Goal: Transaction & Acquisition: Purchase product/service

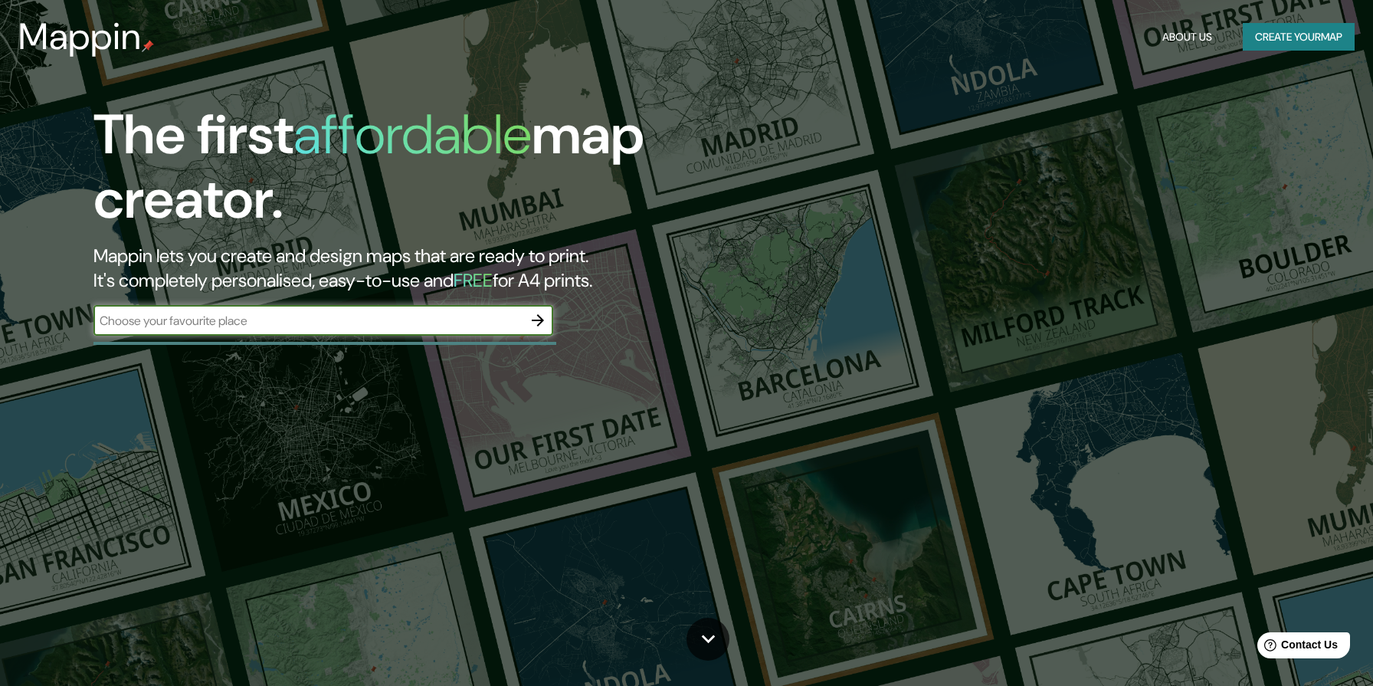
click at [435, 327] on input "text" at bounding box center [307, 321] width 429 height 18
type input "[PERSON_NAME] [GEOGRAPHIC_DATA]"
click at [535, 319] on icon "button" at bounding box center [538, 320] width 12 height 12
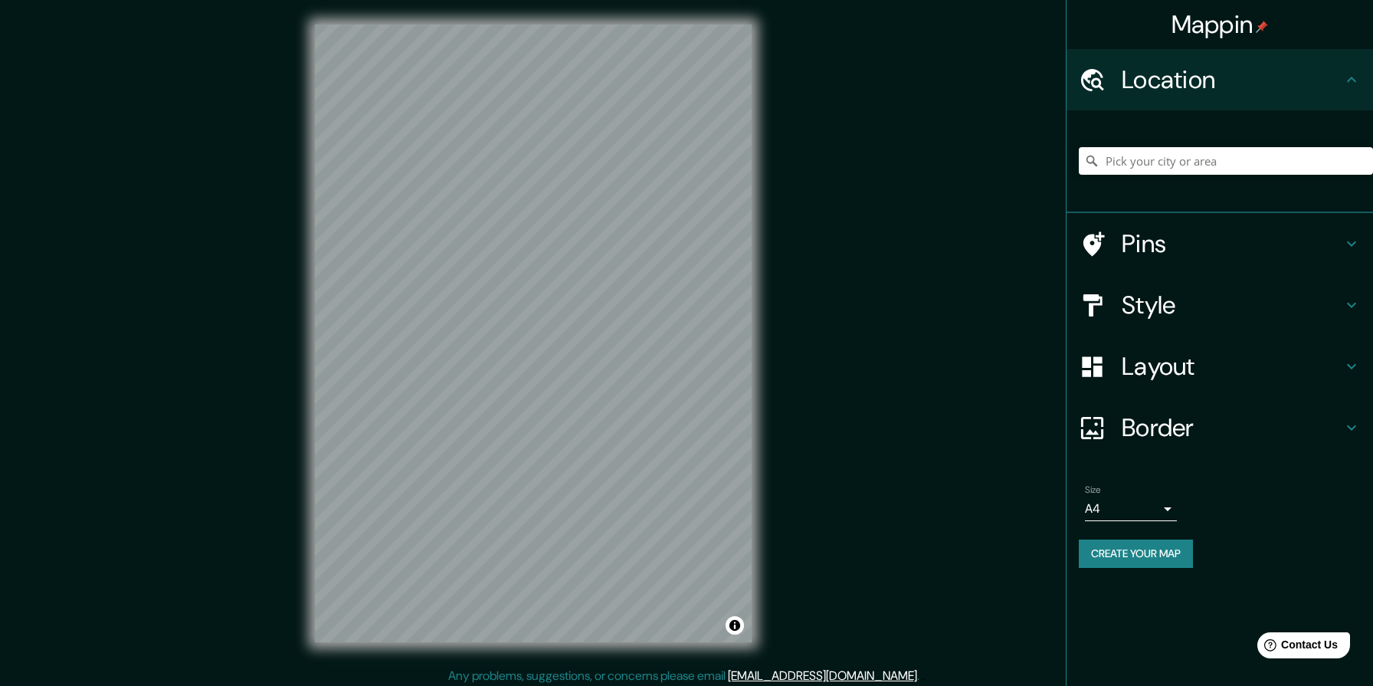
click at [1249, 316] on h4 "Style" at bounding box center [1231, 305] width 221 height 31
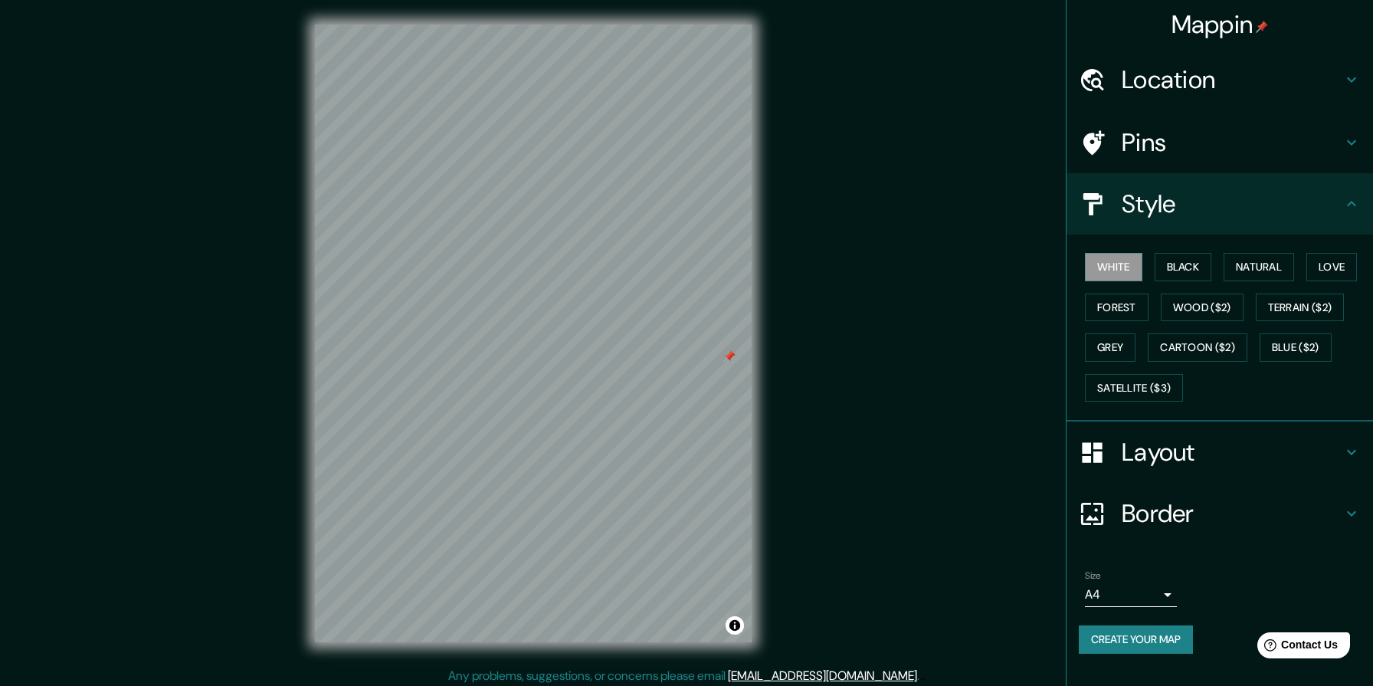
click at [858, 353] on div "Mappin Location Pins Style White Black Natural Love Forest Wood ($2) Terrain ($…" at bounding box center [686, 345] width 1373 height 691
click at [1343, 85] on icon at bounding box center [1351, 79] width 18 height 18
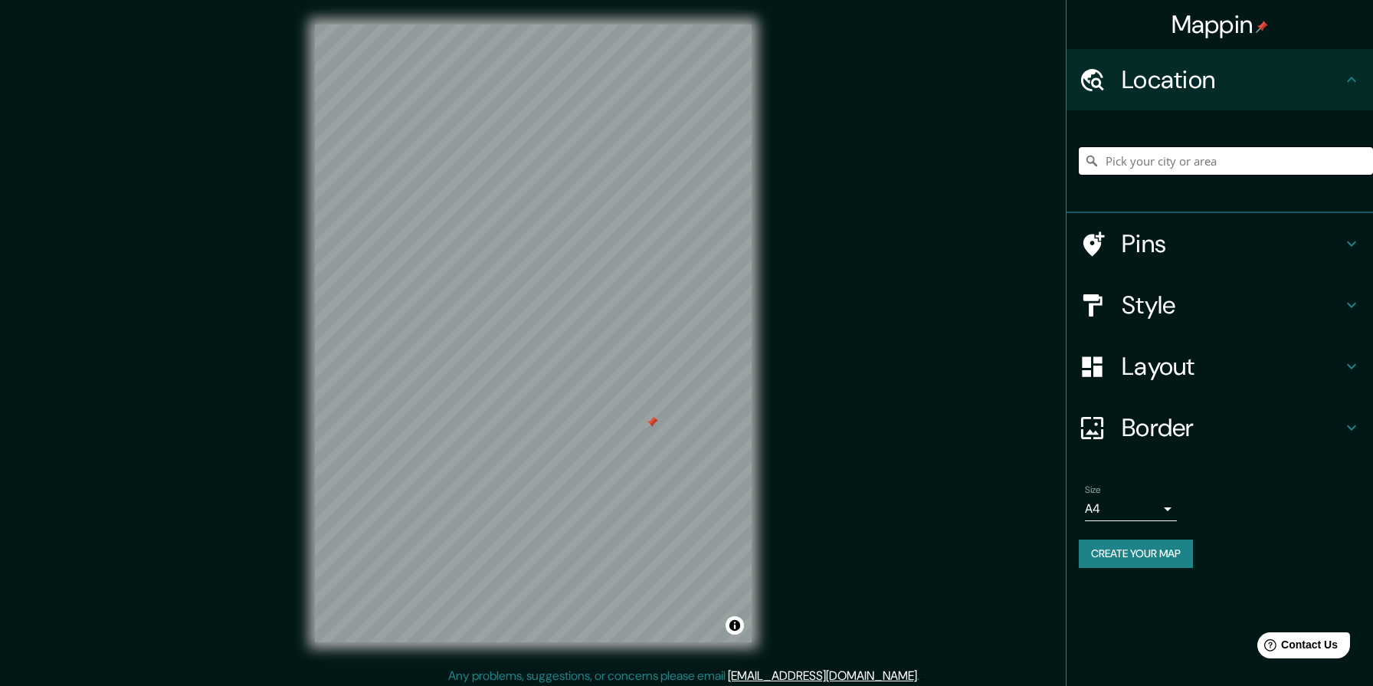
click at [1167, 166] on input "Pick your city or area" at bounding box center [1225, 161] width 294 height 28
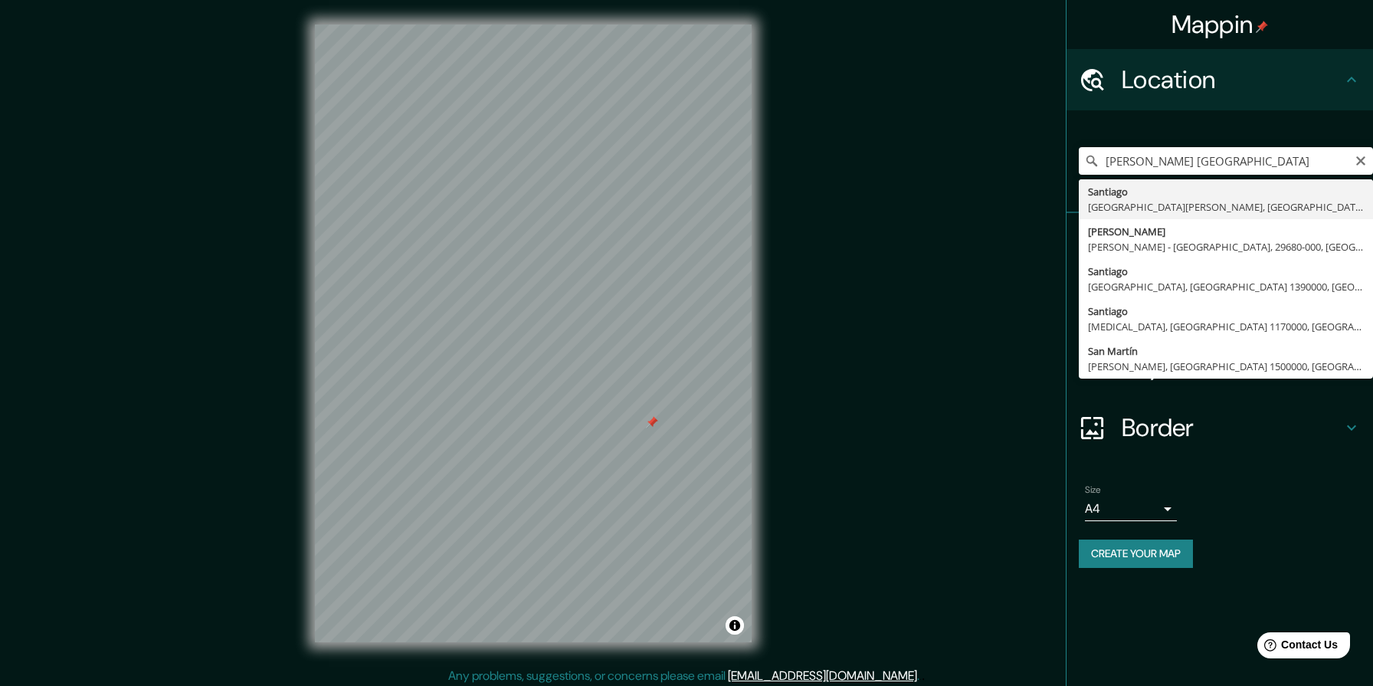
type input "[GEOGRAPHIC_DATA], [GEOGRAPHIC_DATA][PERSON_NAME], [GEOGRAPHIC_DATA]"
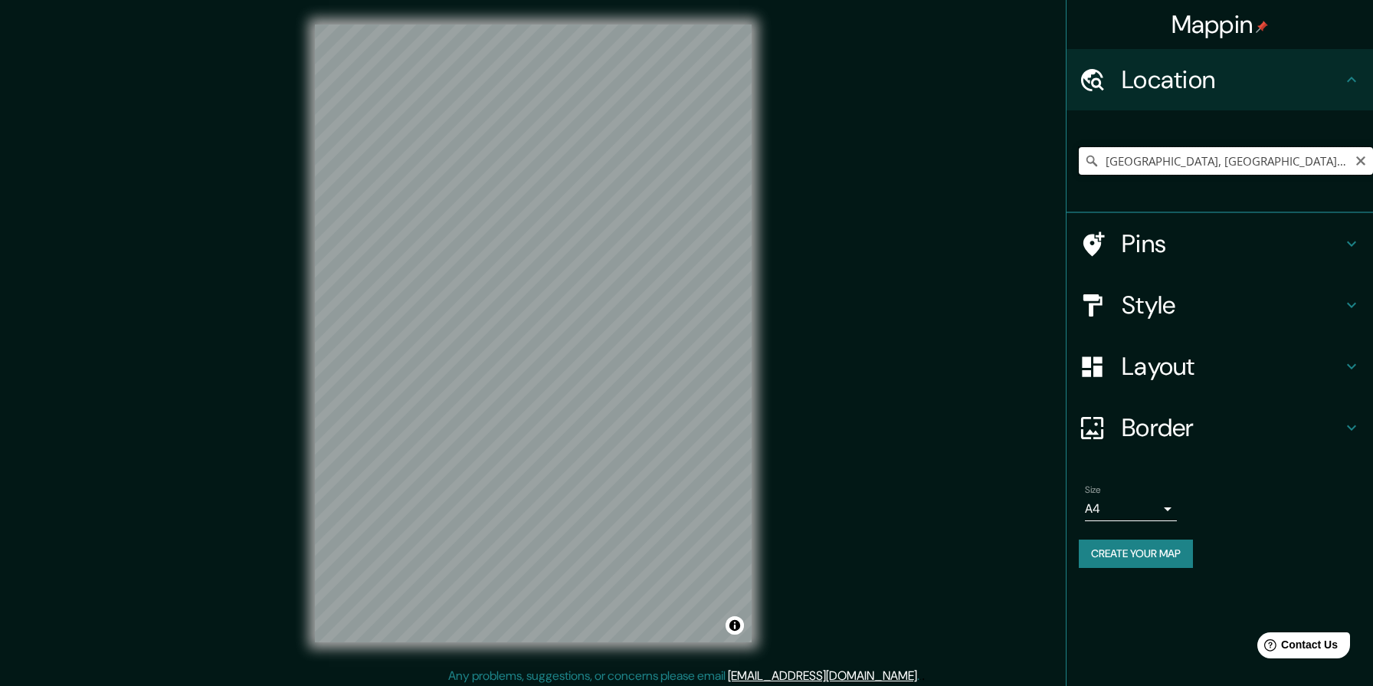
click at [1177, 162] on input "[GEOGRAPHIC_DATA], [GEOGRAPHIC_DATA][PERSON_NAME], [GEOGRAPHIC_DATA]" at bounding box center [1225, 161] width 294 height 28
click at [1255, 165] on input "[GEOGRAPHIC_DATA], [GEOGRAPHIC_DATA][PERSON_NAME], [GEOGRAPHIC_DATA]" at bounding box center [1225, 161] width 294 height 28
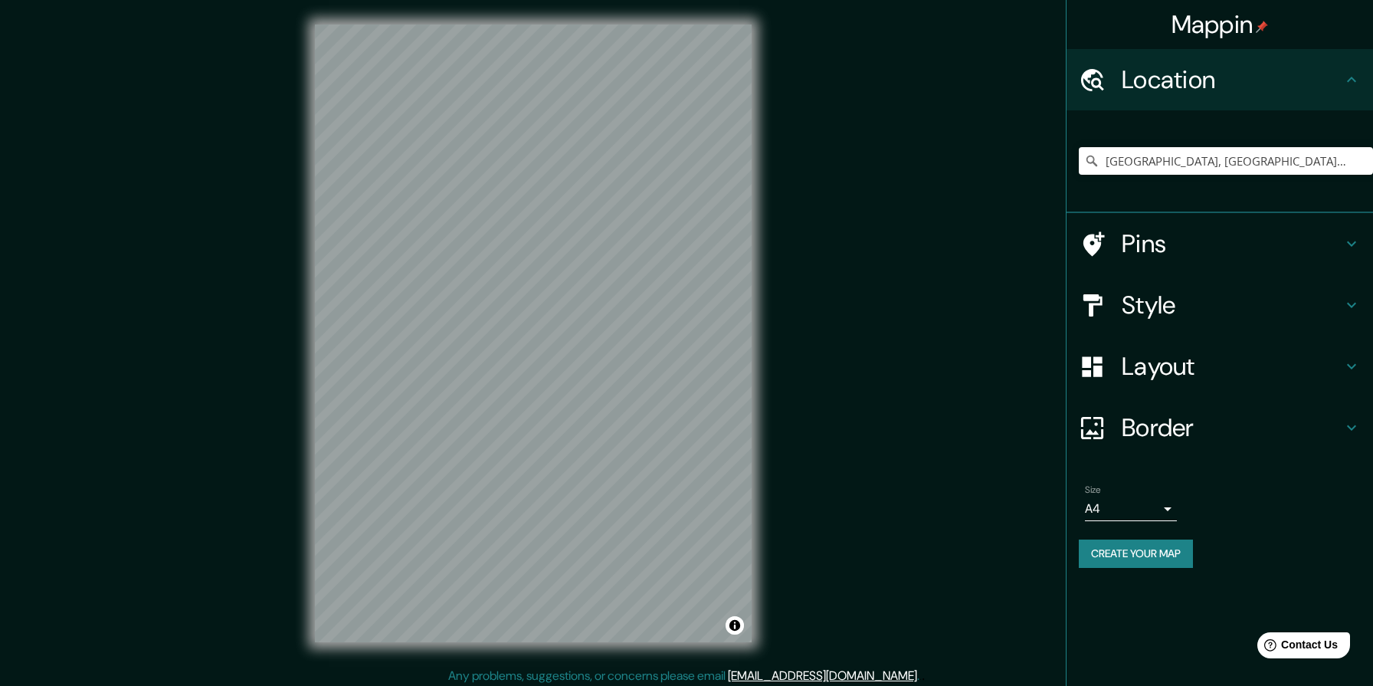
click at [827, 352] on div "Mappin Location [GEOGRAPHIC_DATA], [GEOGRAPHIC_DATA][PERSON_NAME], [GEOGRAPHIC_…" at bounding box center [686, 345] width 1373 height 691
click at [1172, 555] on button "Create your map" at bounding box center [1135, 553] width 114 height 28
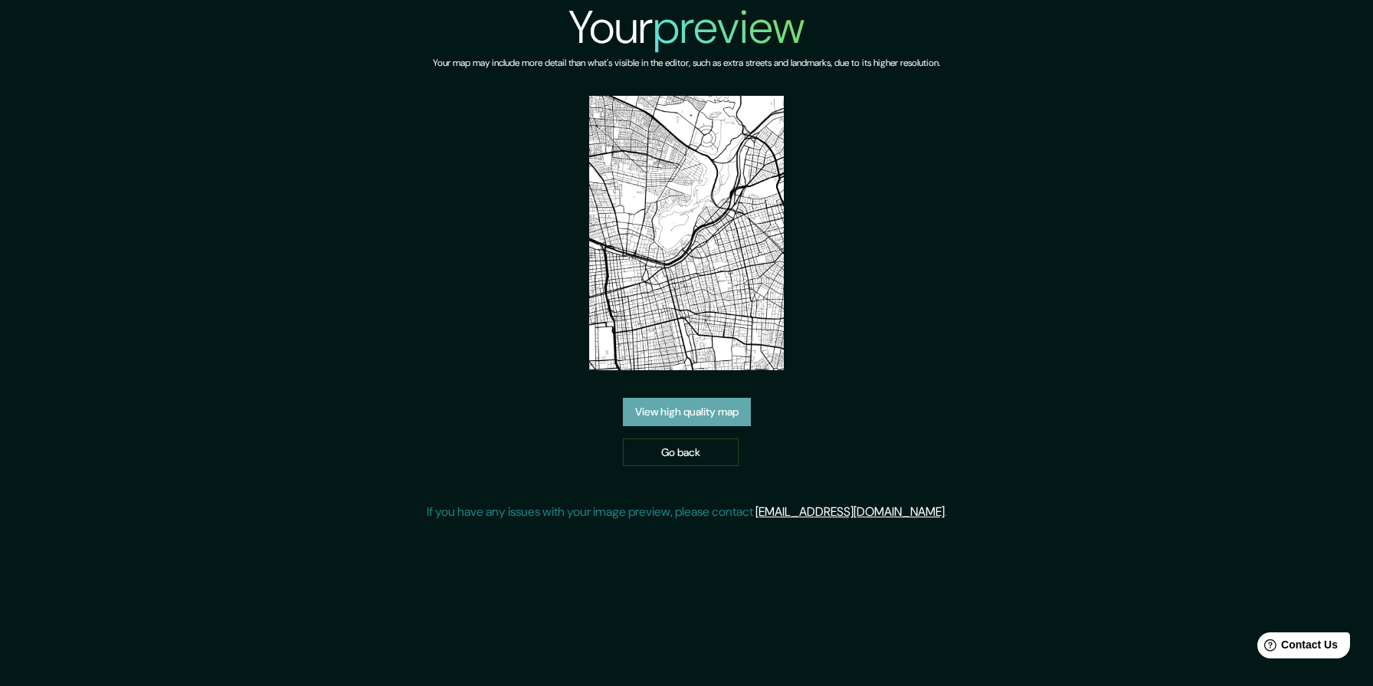
click at [722, 408] on link "View high quality map" at bounding box center [687, 412] width 128 height 28
